Goal: Navigation & Orientation: Find specific page/section

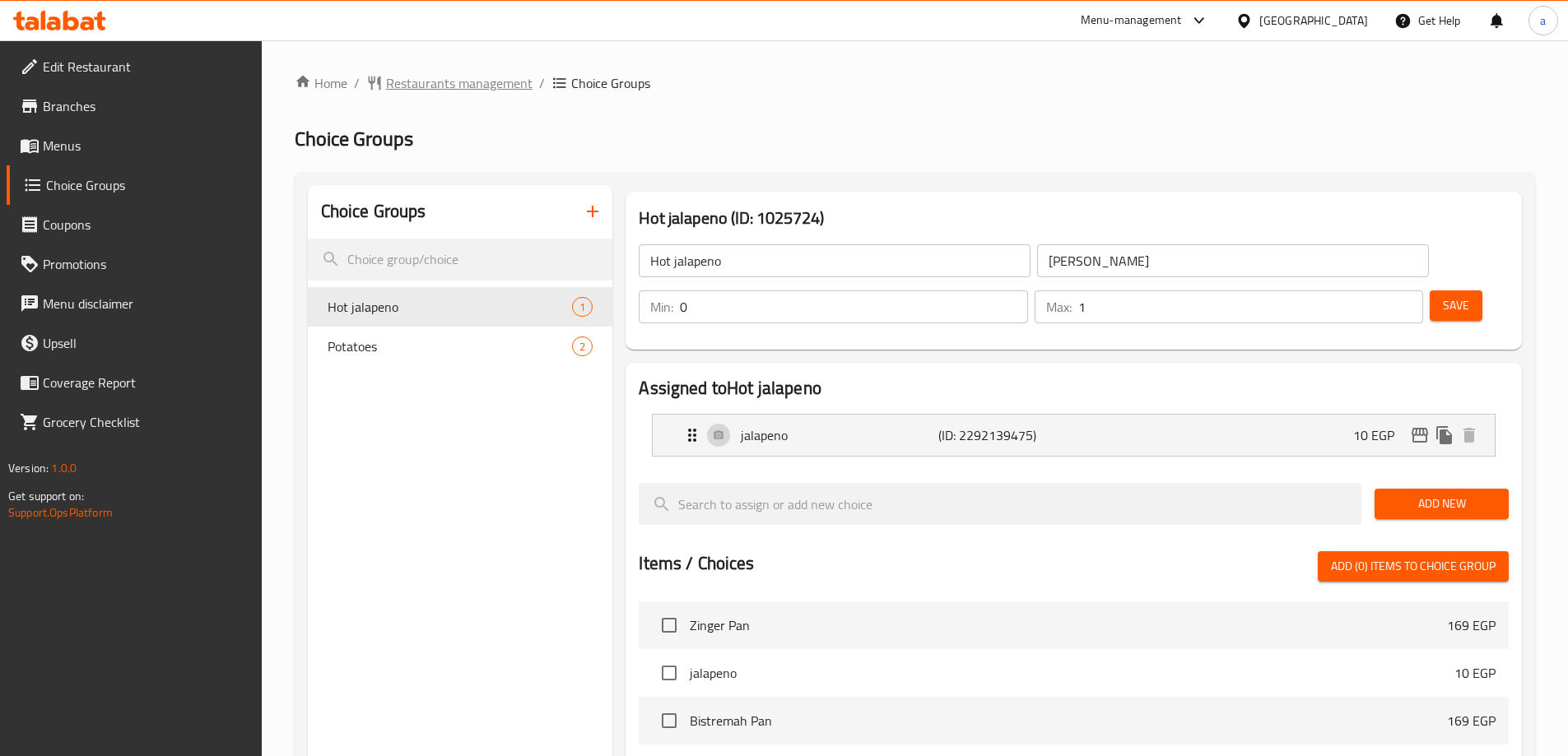
click at [384, 82] on span "breadcrumb" at bounding box center [376, 83] width 19 height 16
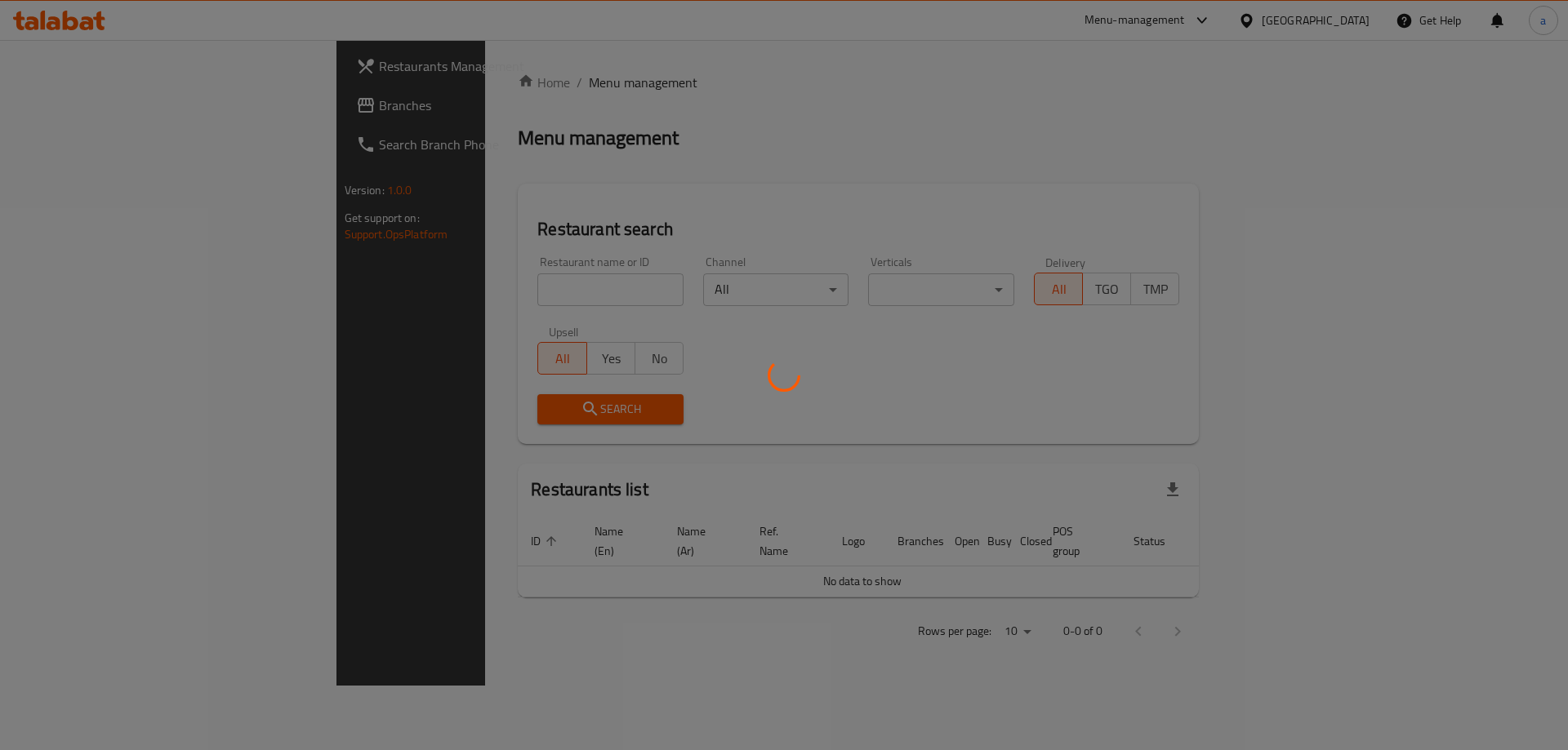
click at [169, 107] on div at bounding box center [784, 375] width 1568 height 750
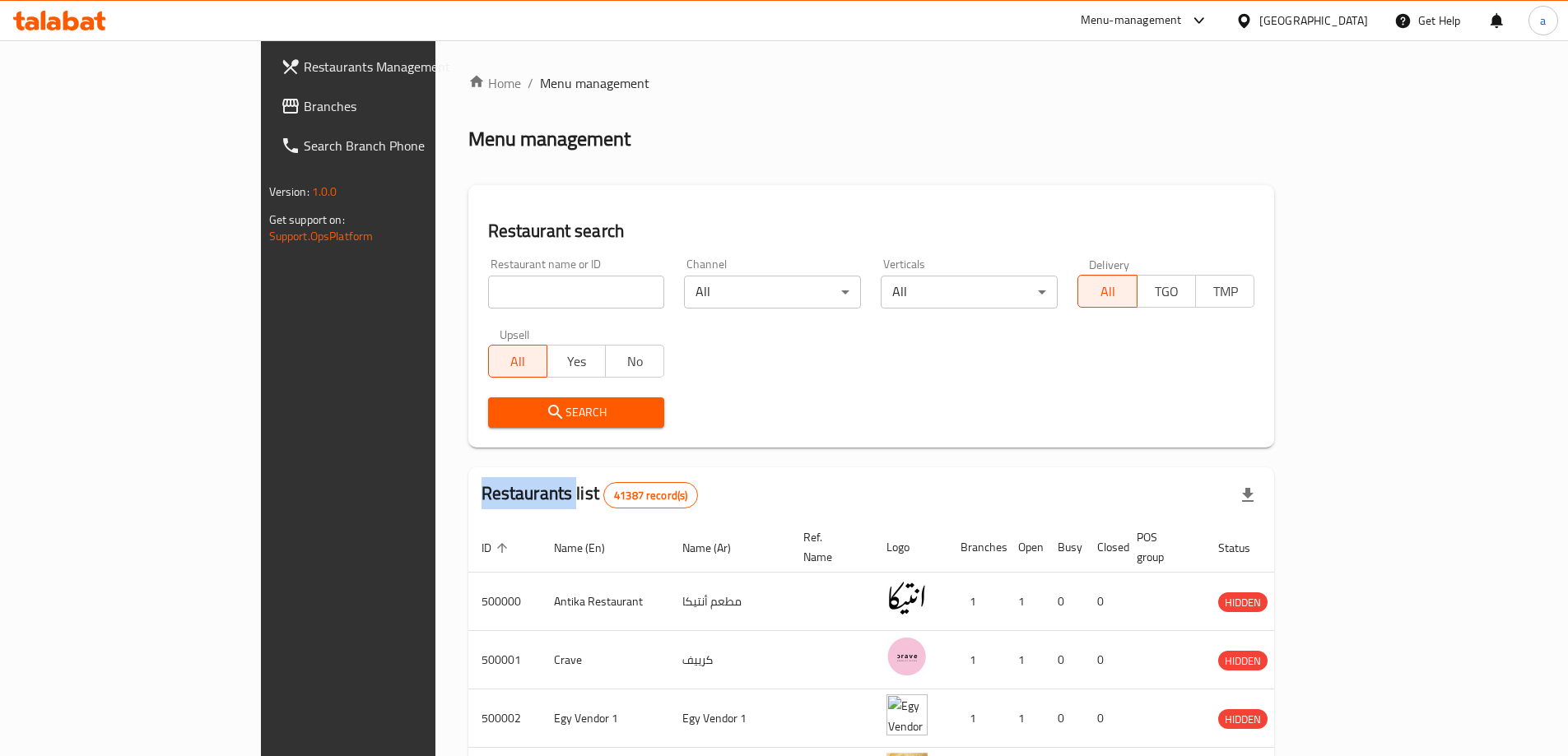
click at [170, 108] on div at bounding box center [784, 378] width 1568 height 756
click at [303, 108] on span "Branches" at bounding box center [406, 106] width 206 height 19
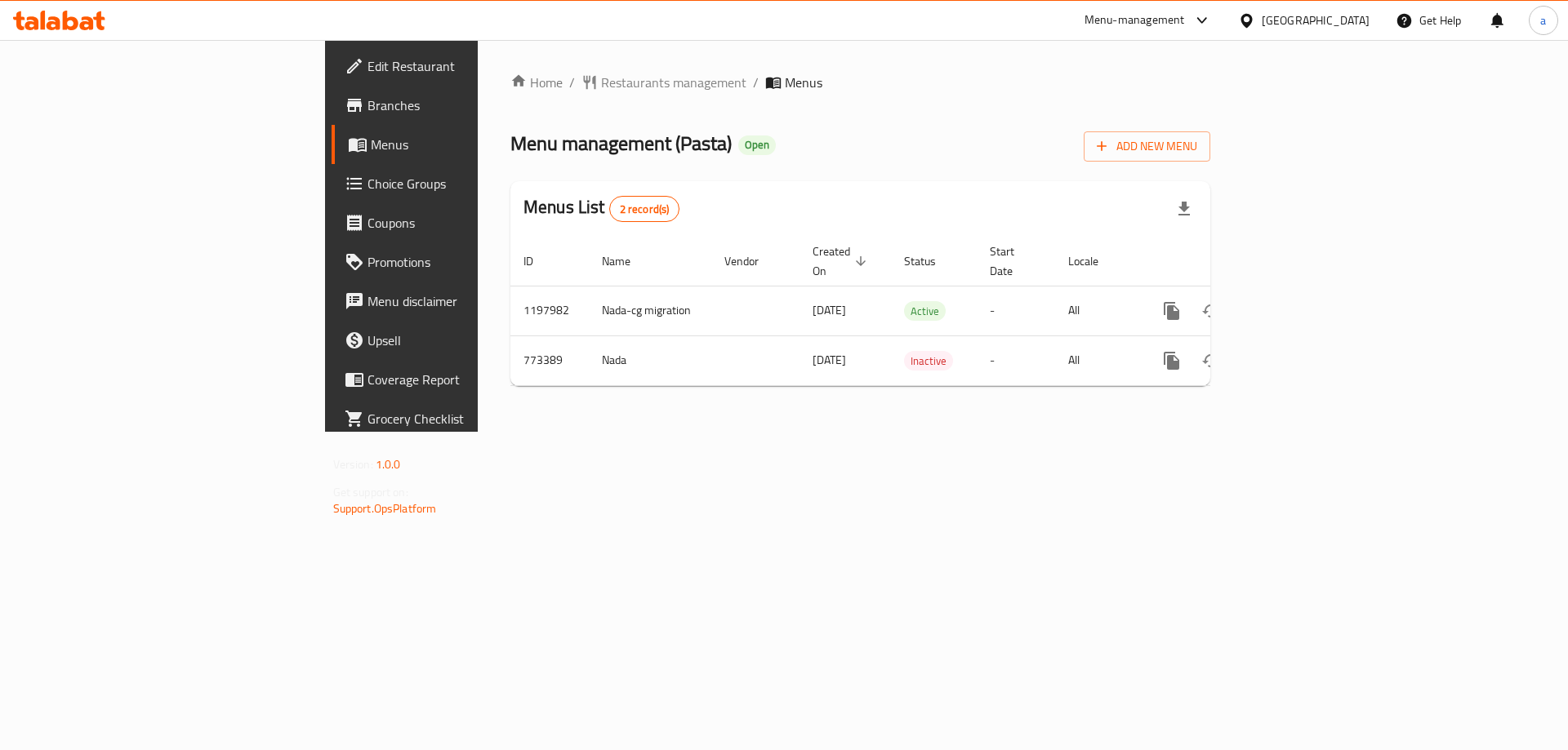
click at [332, 193] on link "Choice Groups" at bounding box center [459, 183] width 256 height 39
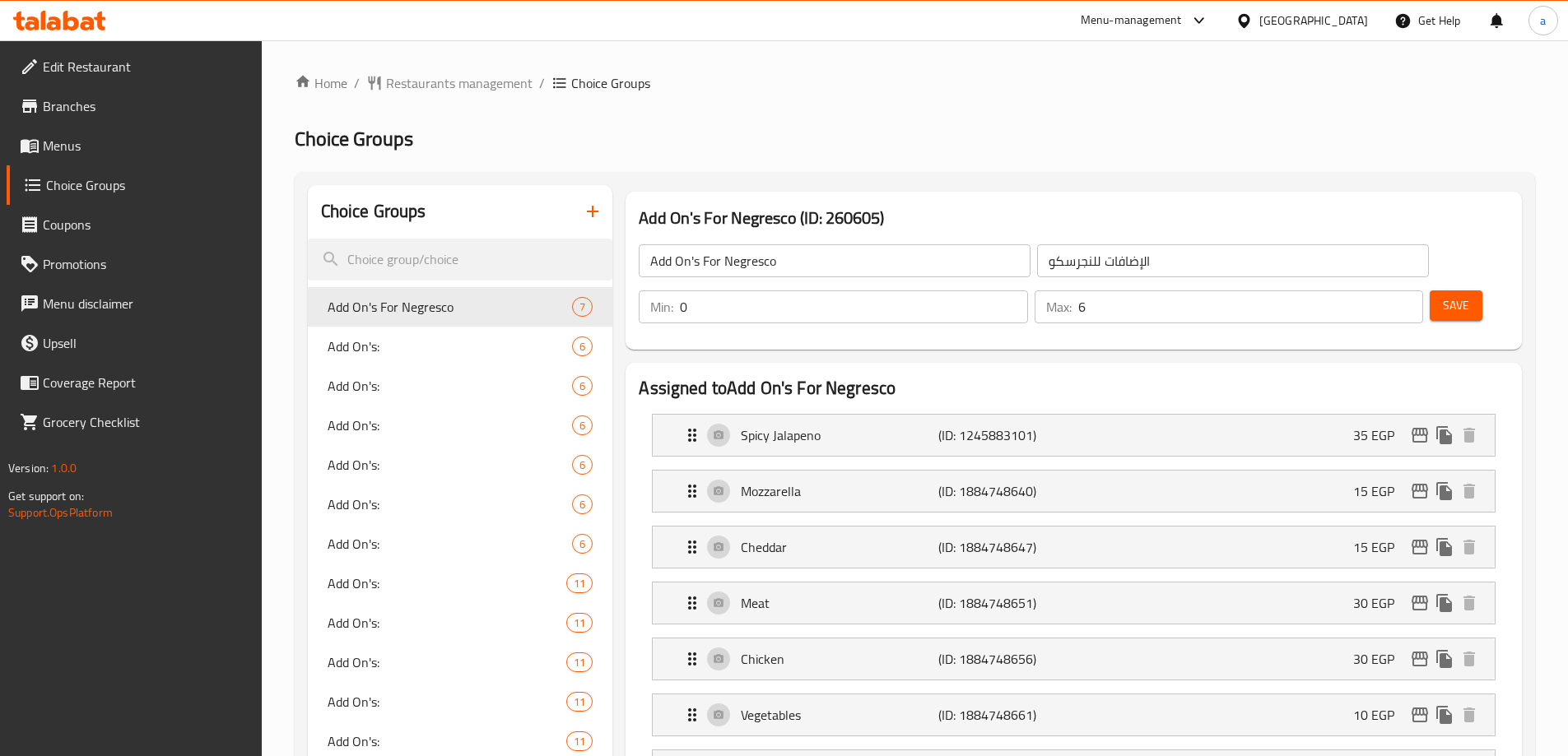
click at [773, 135] on h2 "Choice Groups" at bounding box center [915, 138] width 1240 height 26
